Goal: Find specific page/section: Find specific page/section

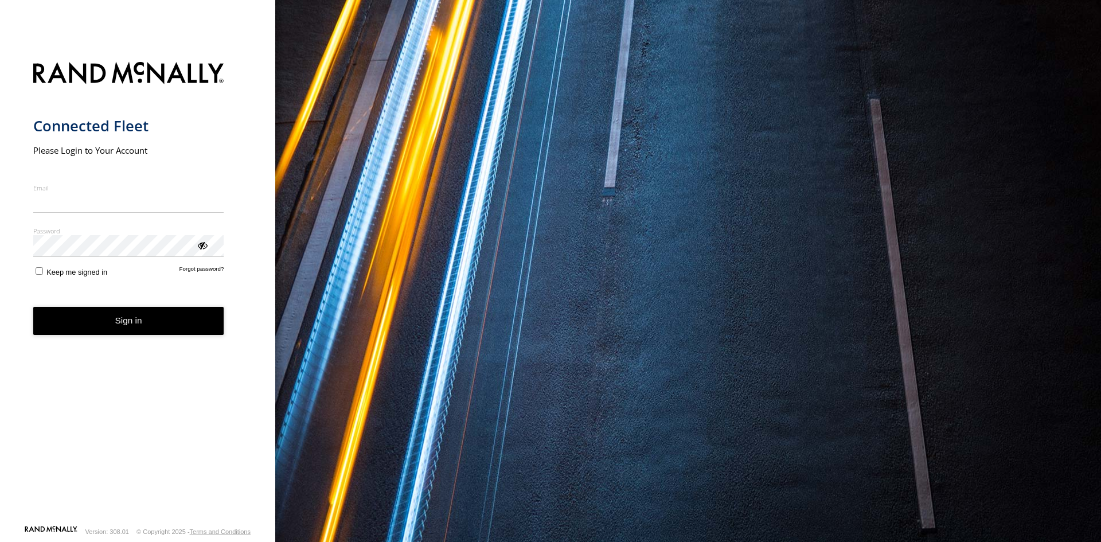
type input "**********"
click at [150, 322] on button "Sign in" at bounding box center [128, 321] width 191 height 28
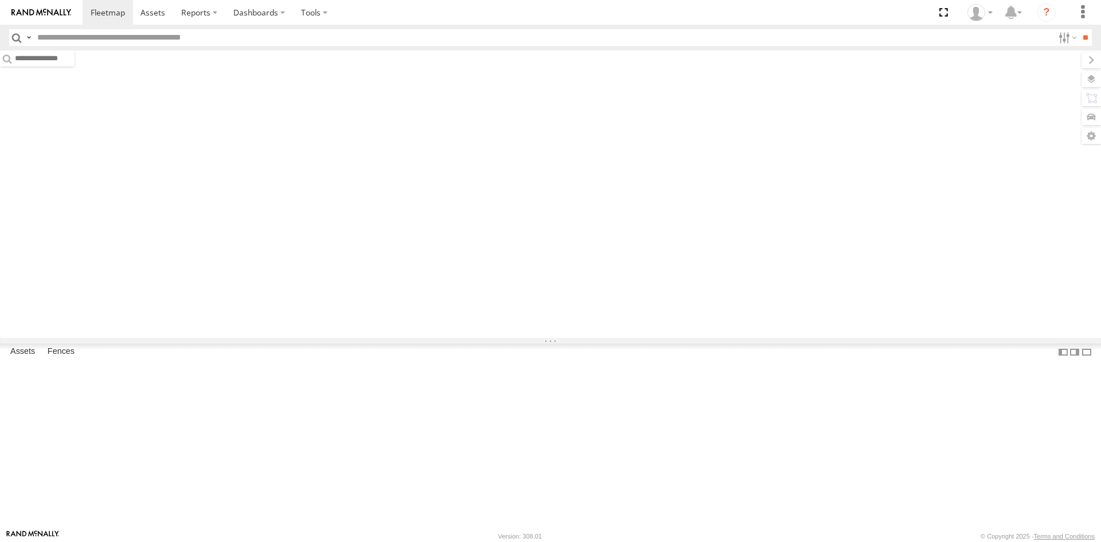
click at [167, 36] on input "text" at bounding box center [543, 37] width 1021 height 17
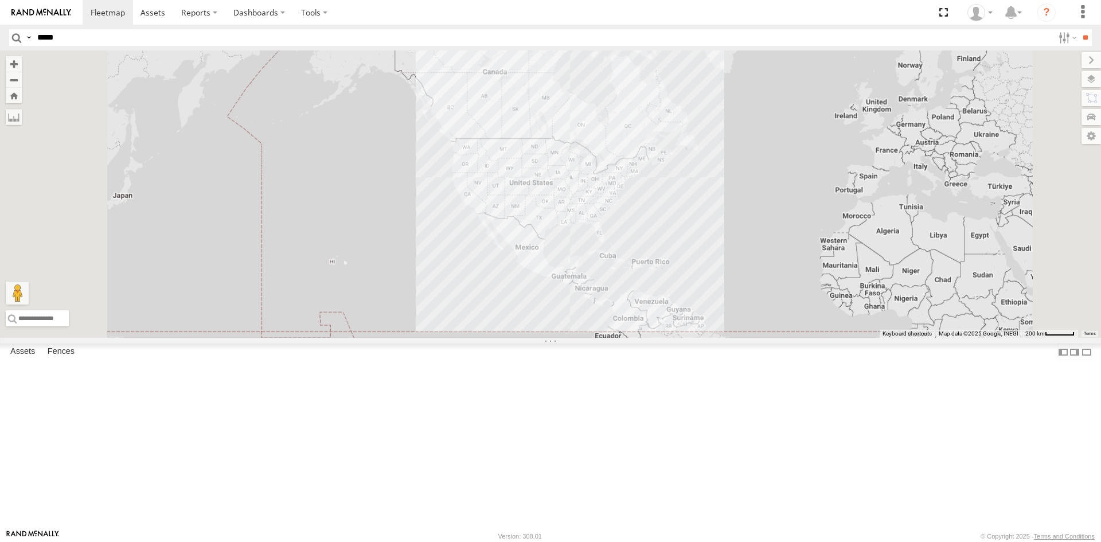
click at [1079, 29] on input "**" at bounding box center [1085, 37] width 13 height 17
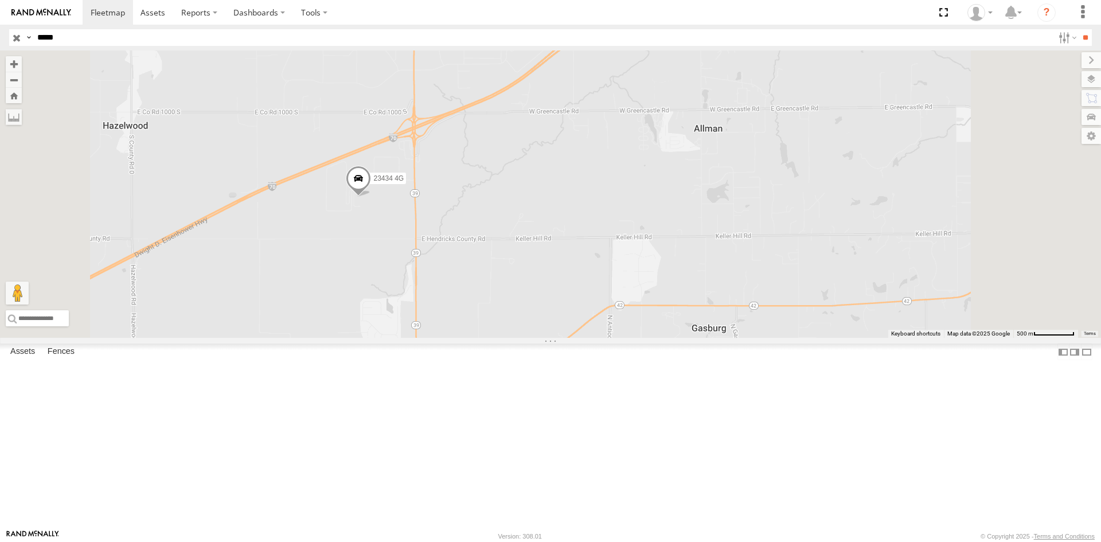
drag, startPoint x: 543, startPoint y: 470, endPoint x: 532, endPoint y: 161, distance: 309.4
click at [532, 161] on div "23434 4G 23434" at bounding box center [550, 193] width 1101 height 287
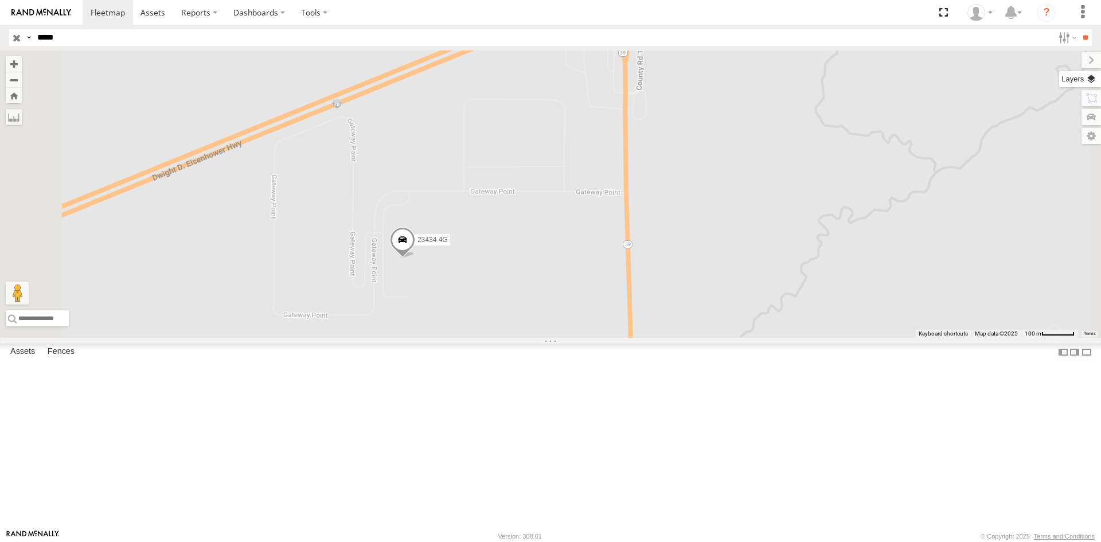
click at [1080, 75] on label at bounding box center [1080, 79] width 42 height 16
click at [0, 0] on span "Basemaps" at bounding box center [0, 0] width 0 height 0
click at [0, 0] on span "Satellite + Roadmap" at bounding box center [0, 0] width 0 height 0
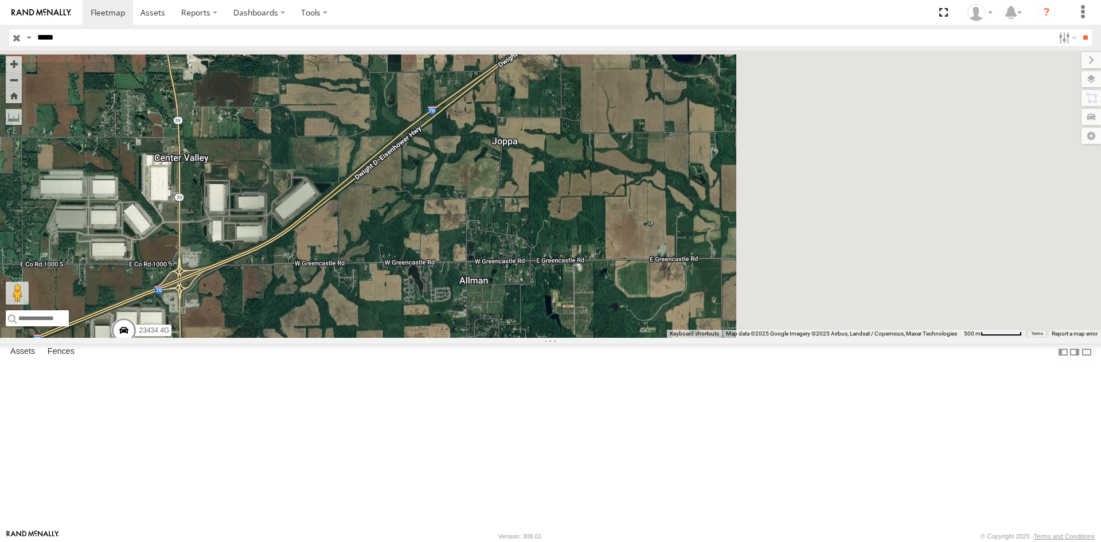
drag, startPoint x: 670, startPoint y: 285, endPoint x: 398, endPoint y: 449, distance: 317.2
click at [398, 338] on div "23434 4G 23434" at bounding box center [550, 193] width 1101 height 287
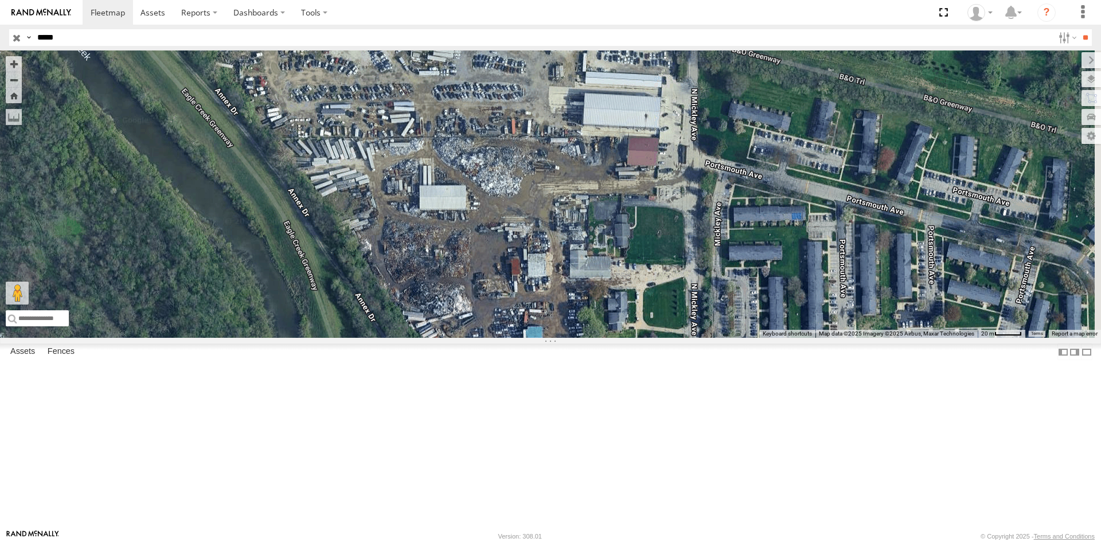
drag, startPoint x: 765, startPoint y: 275, endPoint x: 448, endPoint y: 189, distance: 328.1
click at [448, 189] on div "23434 4G 23434" at bounding box center [550, 193] width 1101 height 287
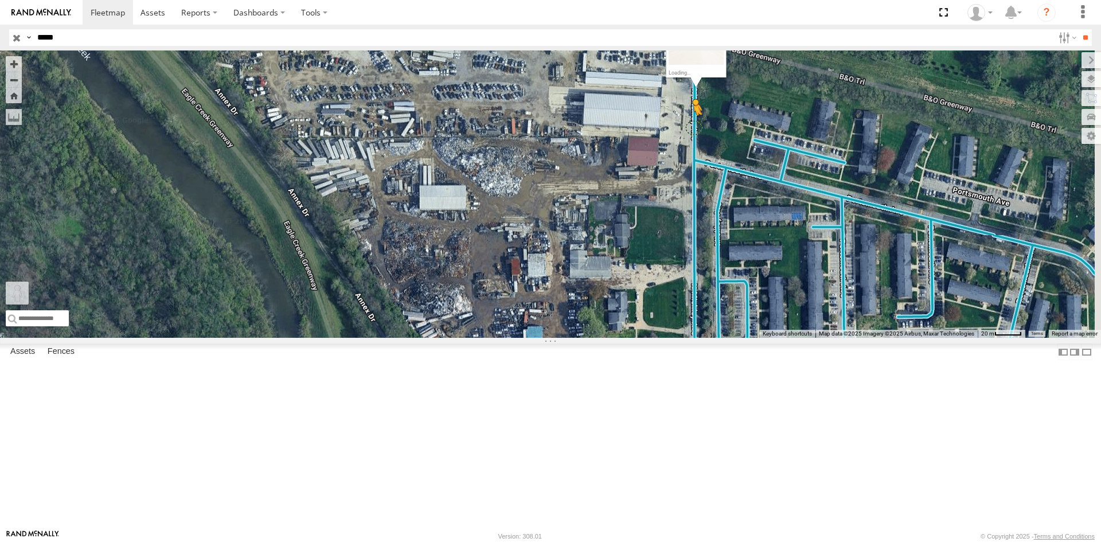
drag, startPoint x: 304, startPoint y: 488, endPoint x: 838, endPoint y: 223, distance: 596.4
click at [838, 223] on div "23434 4G 23434 To activate drag with keyboard, press Alt + Enter. Once in keybo…" at bounding box center [550, 193] width 1101 height 287
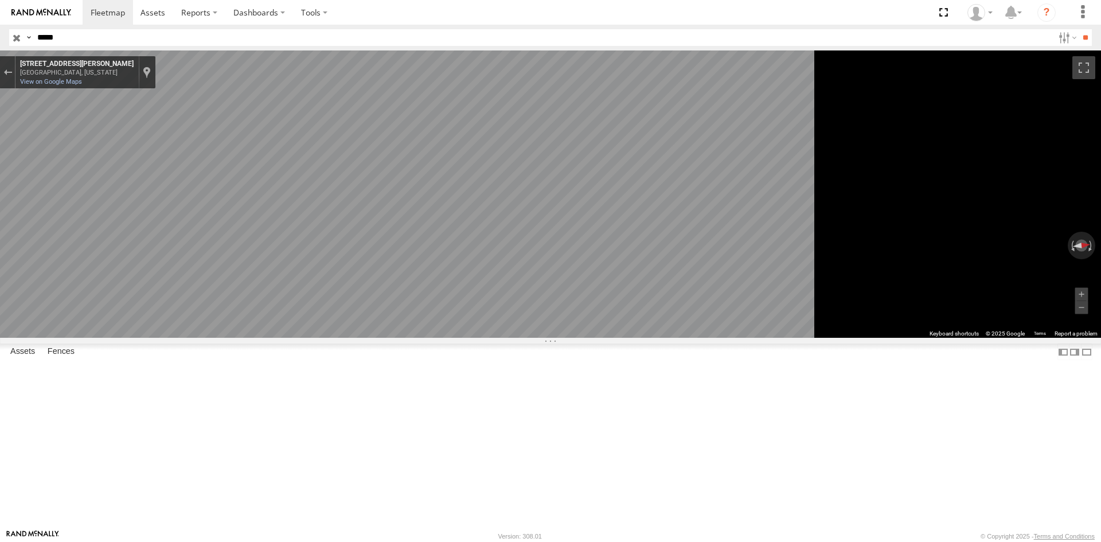
click at [1101, 303] on html at bounding box center [550, 271] width 1101 height 542
click at [1040, 280] on div "← Move left → Move right ↑ Move up ↓ Move down + Zoom in - Zoom out Home Jump l…" at bounding box center [550, 193] width 1101 height 287
click at [212, 333] on main "← Move left → Move right ↑ Move up ↓ Move down + Zoom in - Zoom out Home Jump l…" at bounding box center [550, 289] width 1101 height 479
click at [143, 336] on main "← Move left → Move right ↑ Move up ↓ Move down + Zoom in - Zoom out Home Jump l…" at bounding box center [550, 289] width 1101 height 479
click at [12, 69] on div "Exit the Street View" at bounding box center [7, 72] width 9 height 7
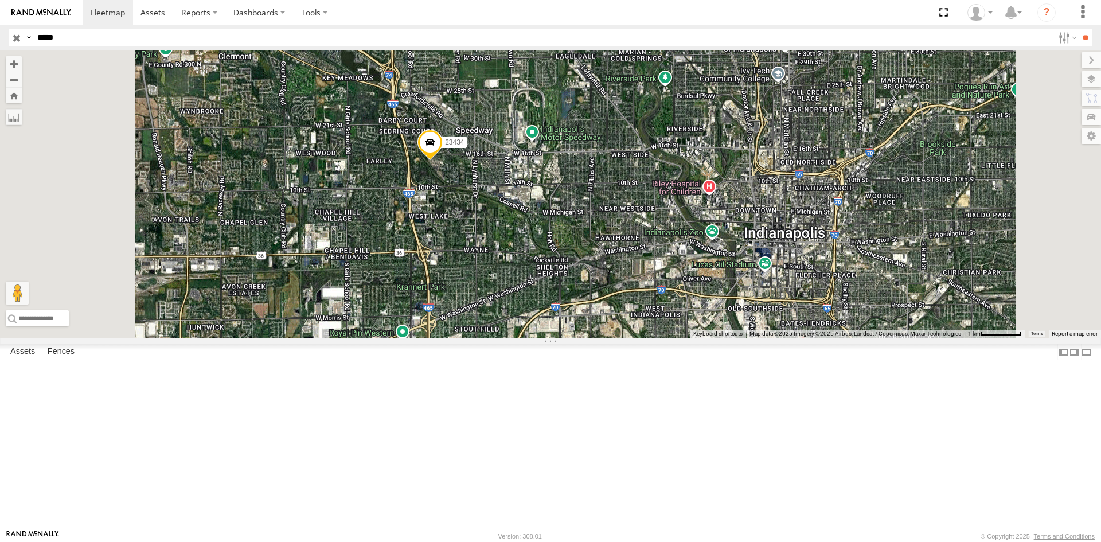
click at [0, 0] on div "23434 4G" at bounding box center [0, 0] width 0 height 0
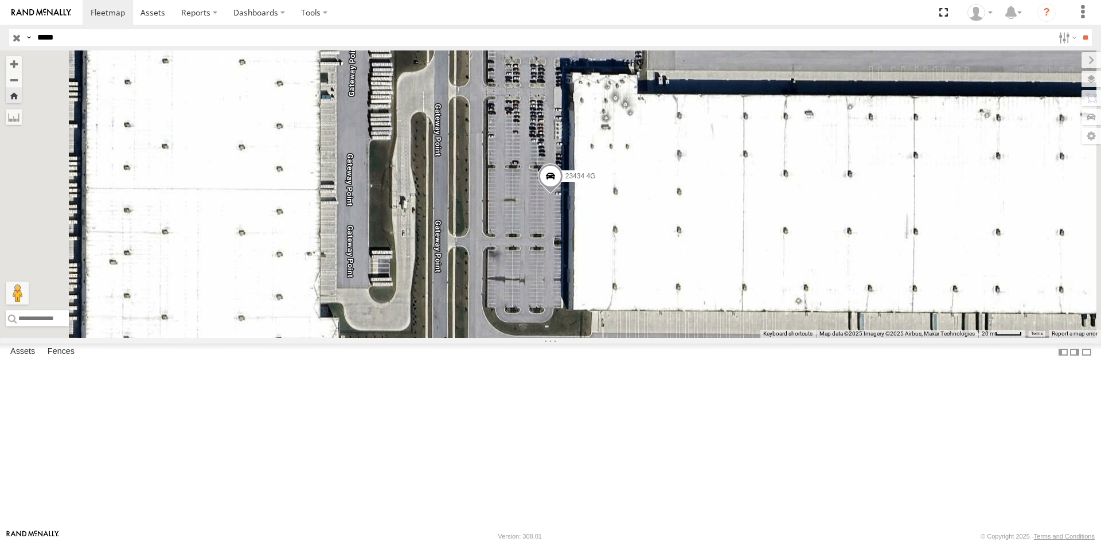
click at [0, 0] on div "23434 All Assets" at bounding box center [0, 0] width 0 height 0
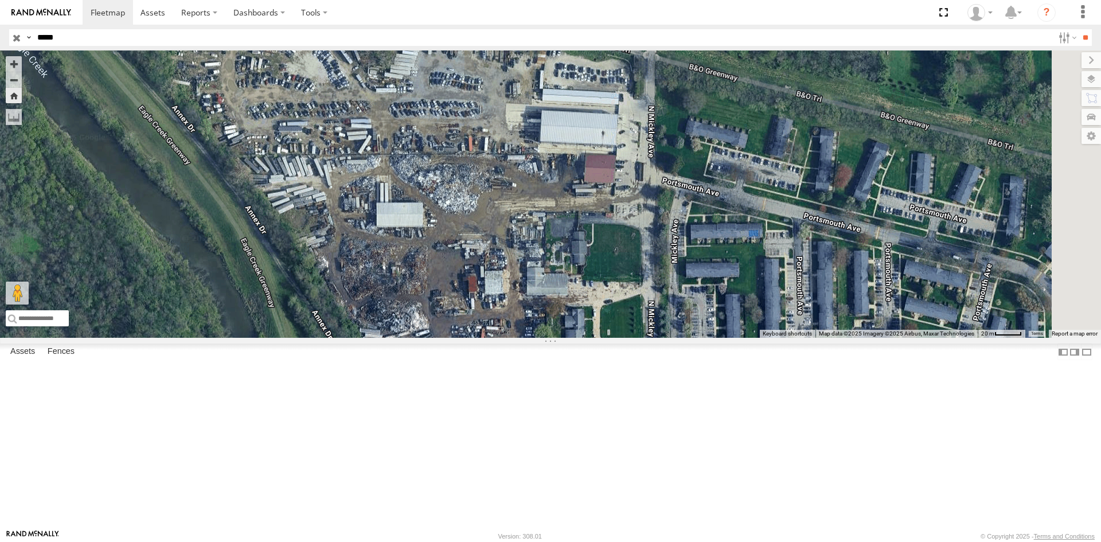
drag, startPoint x: 732, startPoint y: 329, endPoint x: 408, endPoint y: 185, distance: 354.6
click at [408, 185] on div "23434 Loading..." at bounding box center [550, 193] width 1101 height 287
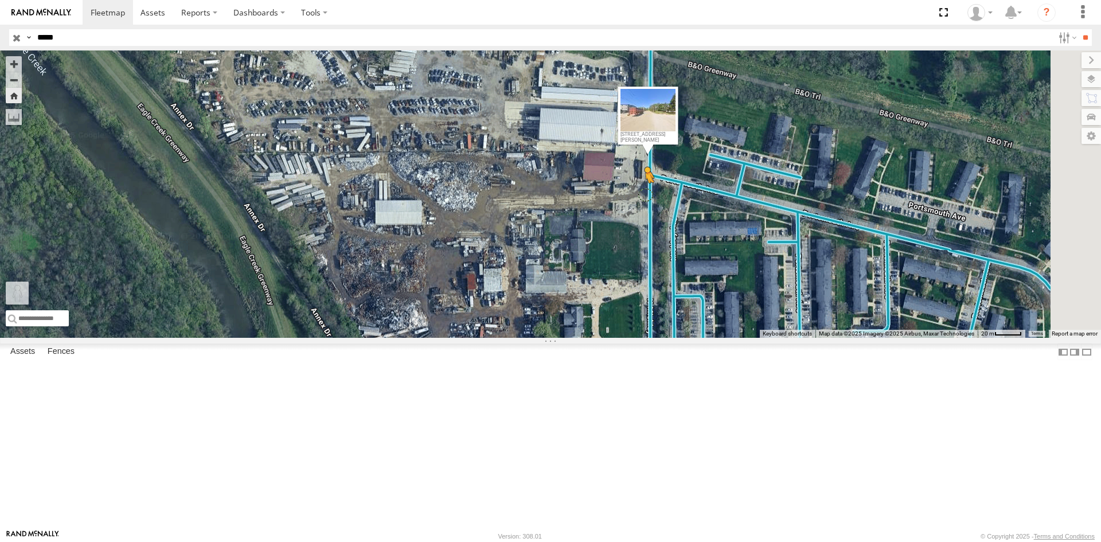
drag, startPoint x: 311, startPoint y: 485, endPoint x: 791, endPoint y: 290, distance: 518.2
click at [791, 290] on div "23434 To activate drag with keyboard, press Alt + Enter. Once in keyboard drag …" at bounding box center [550, 193] width 1101 height 287
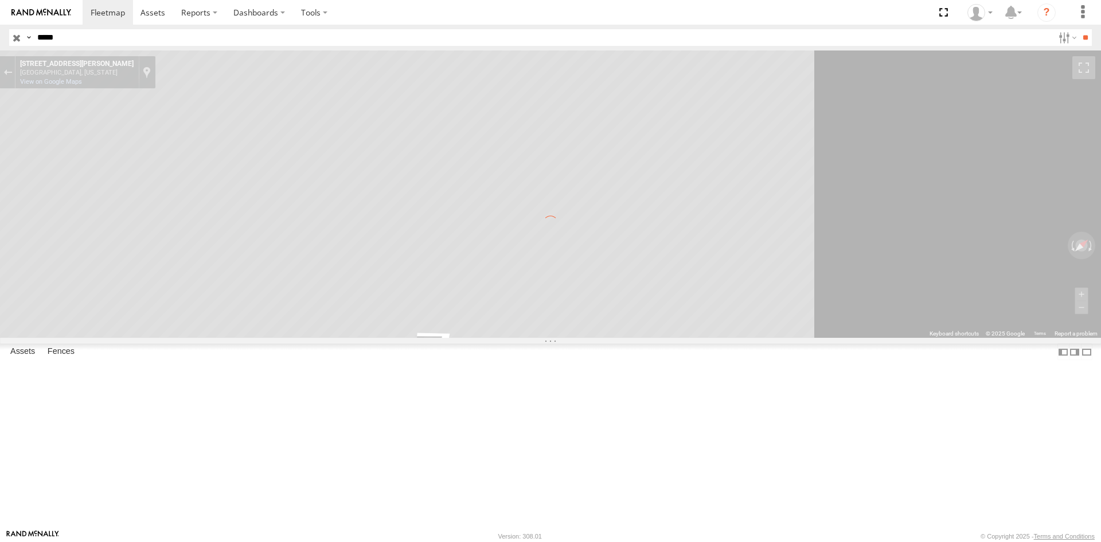
drag, startPoint x: 735, startPoint y: 253, endPoint x: 317, endPoint y: 255, distance: 418.7
click at [317, 255] on div "← Move left → Move right ↑ Move up ↓ Move down + Zoom in - Zoom out Home Jump l…" at bounding box center [550, 193] width 1101 height 287
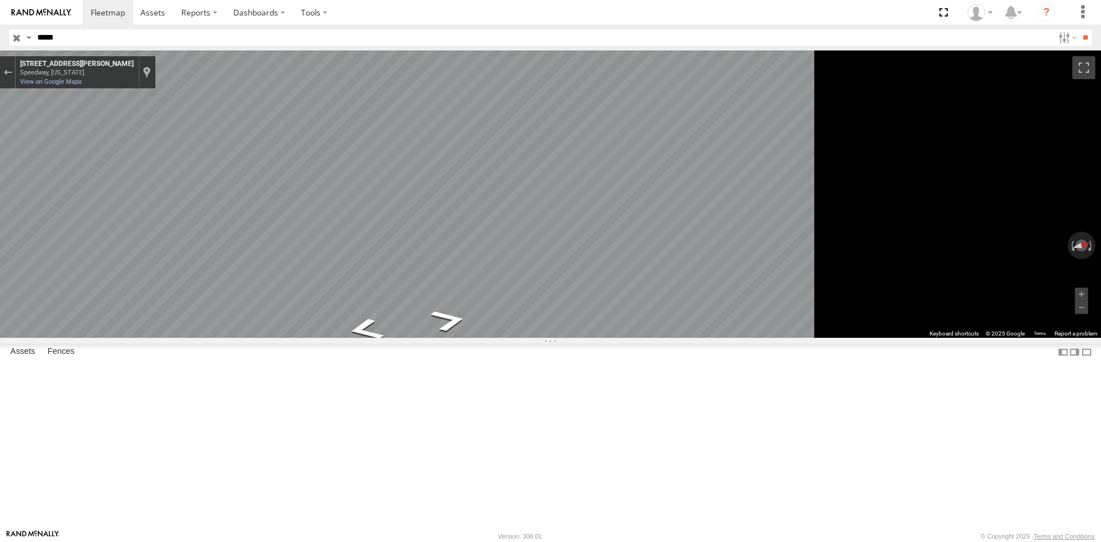
click at [1052, 257] on div "← Move left → Move right ↑ Move up ↓ Move down + Zoom in - Zoom out Home Jump l…" at bounding box center [550, 193] width 1101 height 287
click at [1016, 338] on div "← Move left → Move right ↑ Move up ↓ Move down + Zoom in - Zoom out Home Jump l…" at bounding box center [550, 193] width 1101 height 287
click at [1101, 389] on html at bounding box center [550, 271] width 1101 height 542
click at [284, 303] on main "← Move left → Move right ↑ Move up ↓ Move down + Zoom in - Zoom out Home Jump l…" at bounding box center [550, 289] width 1101 height 479
click at [0, 285] on main "← Move left → Move right ↑ Move up ↓ Move down + Zoom in - Zoom out Home Jump l…" at bounding box center [550, 289] width 1101 height 479
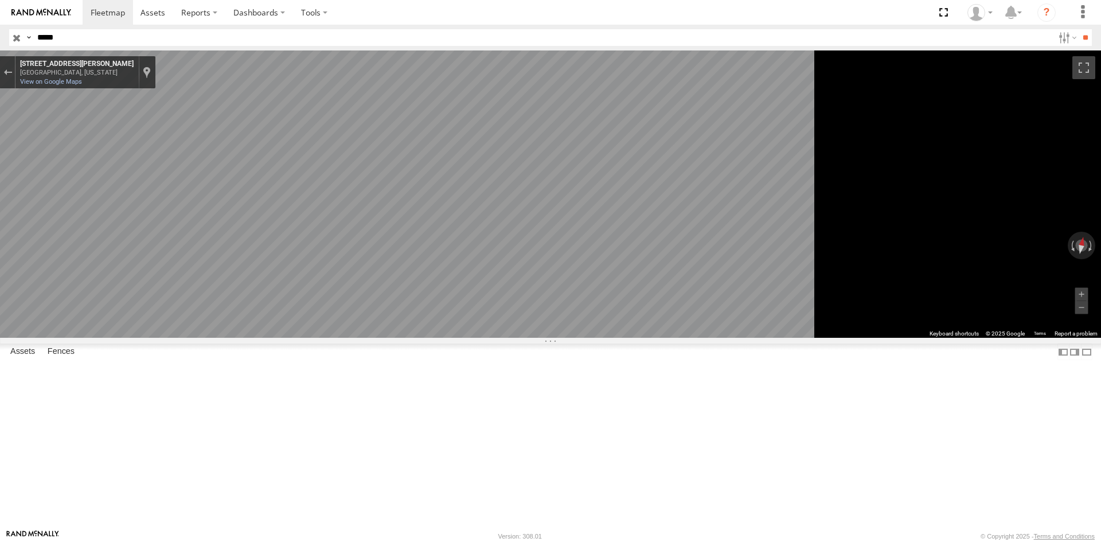
click at [155, 77] on div "1354 N Mickley Ave Indianapolis, Indiana 1354 N Mickley Ave View on Google Maps…" at bounding box center [85, 72] width 140 height 32
click at [15, 75] on button "Exit the Street View" at bounding box center [7, 72] width 15 height 15
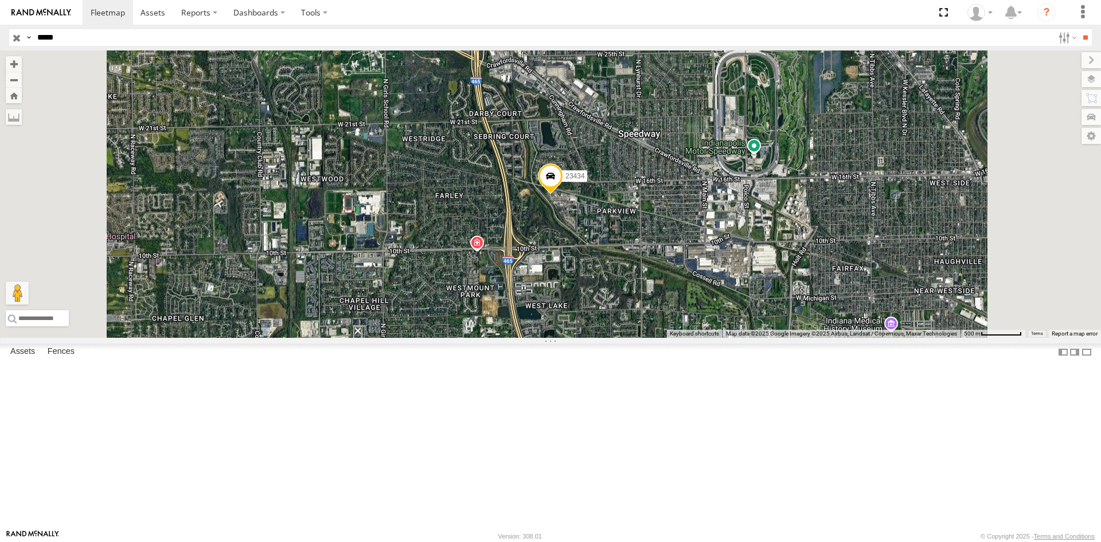
drag, startPoint x: 180, startPoint y: 40, endPoint x: 0, endPoint y: 26, distance: 180.6
click at [0, 26] on header "Search Query Asset ID Asset Label Registration Manufacturer Model VIN Job ID" at bounding box center [550, 38] width 1101 height 26
click at [1079, 29] on input "**" at bounding box center [1085, 37] width 13 height 17
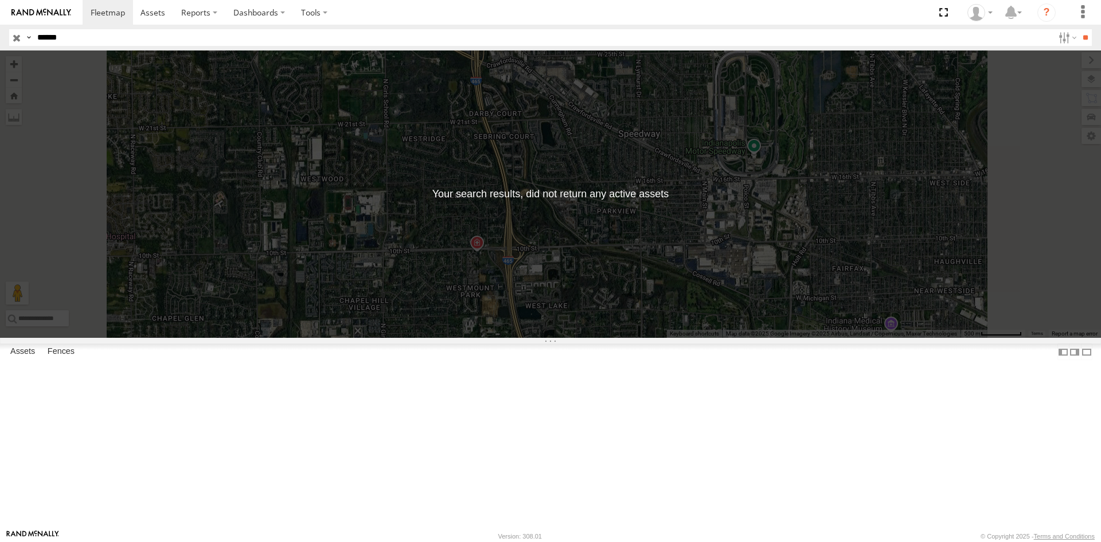
click at [70, 34] on input "******" at bounding box center [543, 37] width 1021 height 17
click at [1079, 29] on input "**" at bounding box center [1085, 37] width 13 height 17
drag, startPoint x: 71, startPoint y: 41, endPoint x: 0, endPoint y: 42, distance: 71.1
click at [0, 42] on header "Search Query Asset ID Asset Label Registration Manufacturer Model VIN Job ID" at bounding box center [550, 38] width 1101 height 26
type input "*****"
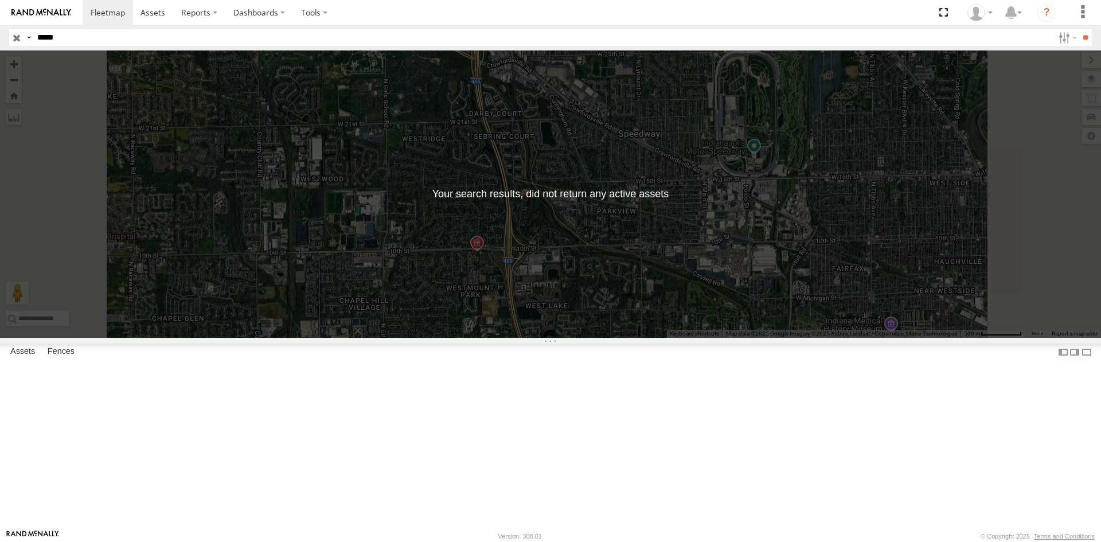
click at [1079, 29] on input "**" at bounding box center [1085, 37] width 13 height 17
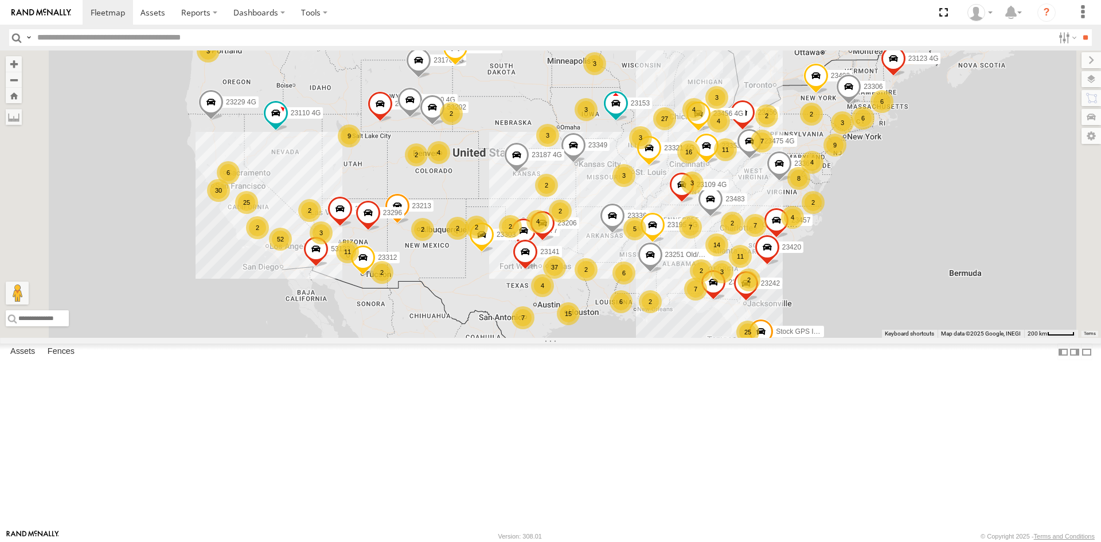
click at [54, 44] on input "text" at bounding box center [543, 37] width 1021 height 17
type input "*****"
